Goal: Navigation & Orientation: Find specific page/section

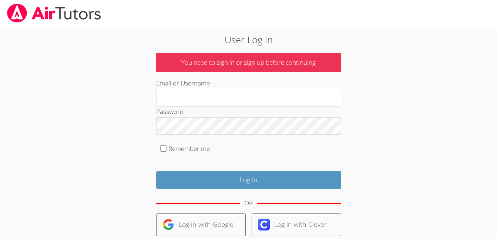
type input "10364171@student.tusd.net"
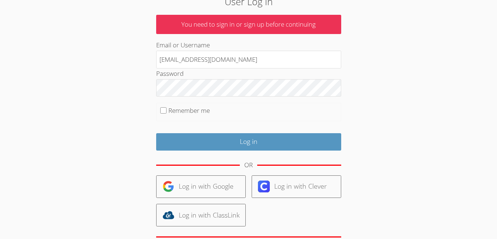
click at [182, 112] on label "Remember me" at bounding box center [188, 110] width 41 height 9
click at [166, 112] on input "Remember me" at bounding box center [163, 110] width 6 height 6
checkbox input "true"
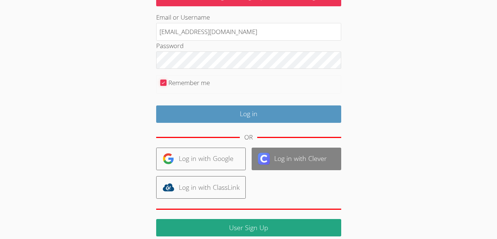
scroll to position [85, 0]
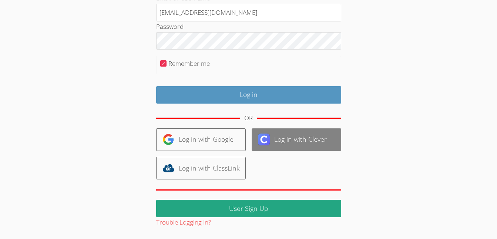
click at [276, 141] on link "Log in with Clever" at bounding box center [297, 139] width 90 height 23
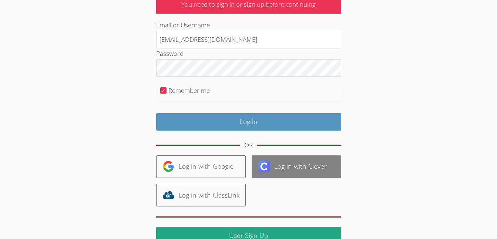
scroll to position [44, 0]
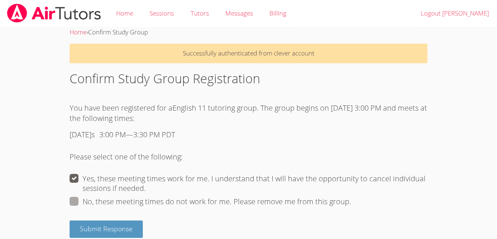
scroll to position [10, 0]
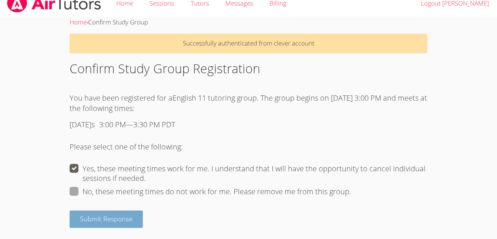
click at [117, 219] on span "Submit Response" at bounding box center [106, 218] width 53 height 9
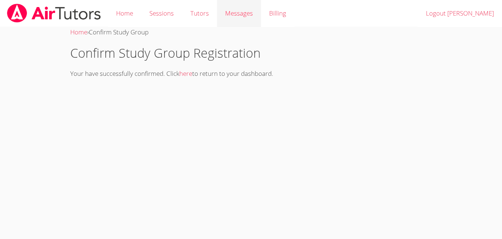
click at [256, 16] on link "Messages" at bounding box center [239, 13] width 44 height 27
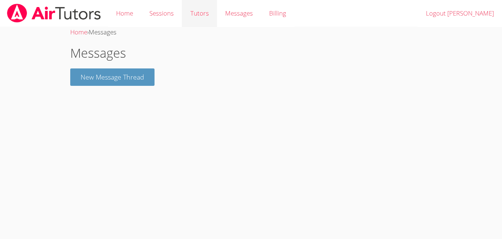
click at [199, 13] on link "Tutors" at bounding box center [199, 13] width 35 height 27
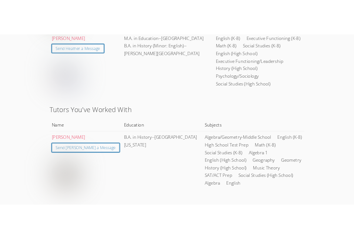
scroll to position [313, 0]
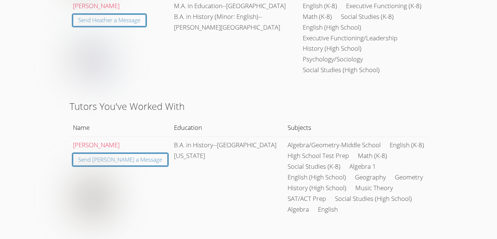
click at [98, 176] on img at bounding box center [91, 194] width 37 height 37
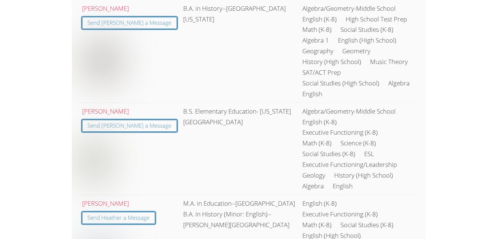
scroll to position [152, 0]
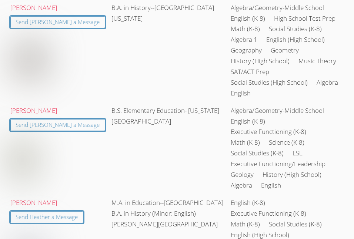
click at [23, 142] on img at bounding box center [22, 160] width 24 height 37
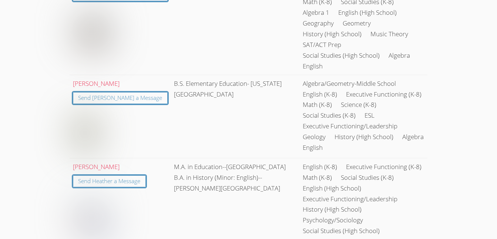
click at [90, 115] on img at bounding box center [85, 133] width 24 height 37
click at [87, 115] on img at bounding box center [85, 133] width 24 height 37
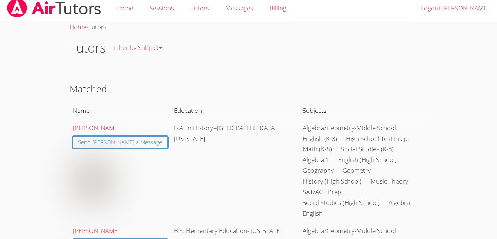
scroll to position [0, 0]
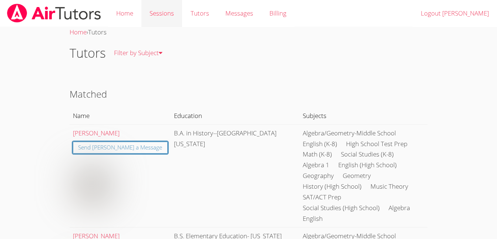
click at [154, 13] on link "Sessions" at bounding box center [161, 13] width 41 height 27
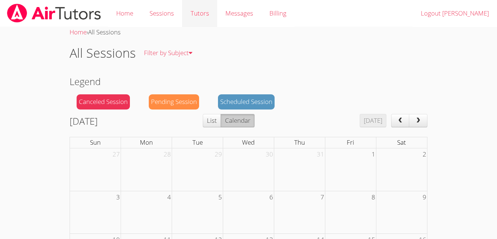
click at [183, 15] on link "Tutors" at bounding box center [199, 13] width 35 height 27
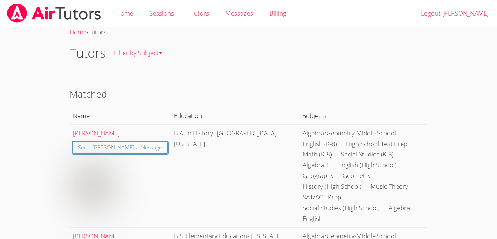
click at [101, 170] on img at bounding box center [91, 182] width 37 height 37
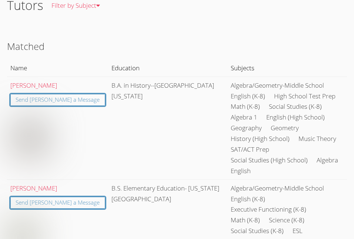
scroll to position [78, 0]
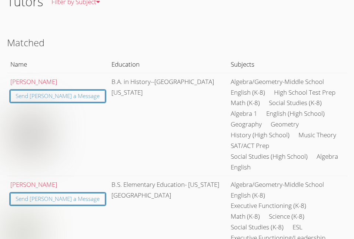
click at [266, 119] on li "English (High School)" at bounding box center [295, 113] width 58 height 11
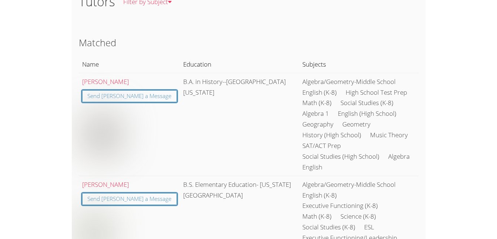
scroll to position [0, 0]
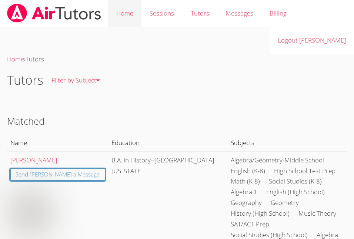
click at [125, 16] on link "Home" at bounding box center [124, 13] width 33 height 27
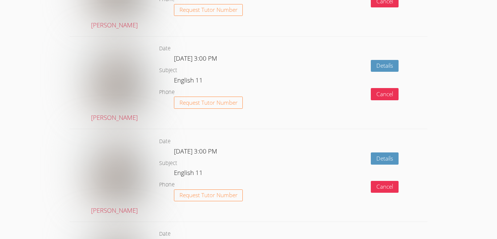
scroll to position [431, 0]
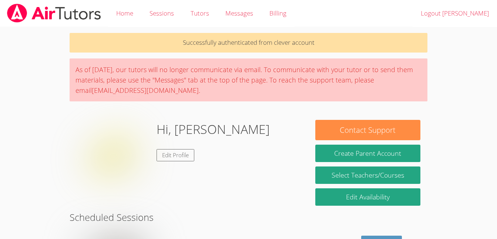
scroll to position [182, 0]
